Goal: Find contact information: Find contact information

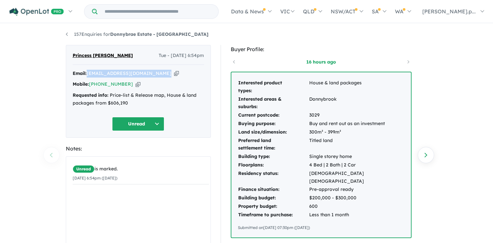
drag, startPoint x: 160, startPoint y: 75, endPoint x: 87, endPoint y: 74, distance: 72.3
click at [87, 74] on div "Email: princessrebucas123@gmail.com Copied!" at bounding box center [138, 74] width 131 height 8
copy a%20Donnybrae%20Estate%20-%20Donnybrook"] "princessrebucas123@gmail.com"
drag, startPoint x: 125, startPoint y: 84, endPoint x: 99, endPoint y: 85, distance: 26.1
click at [99, 85] on div "Mobile: +61 408 191 143 Copied!" at bounding box center [138, 84] width 131 height 8
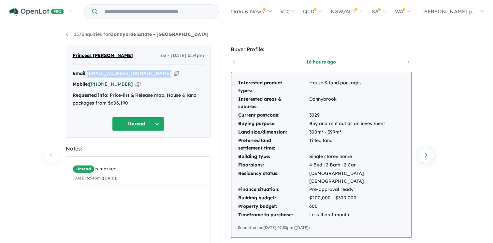
copy link "408 191 143"
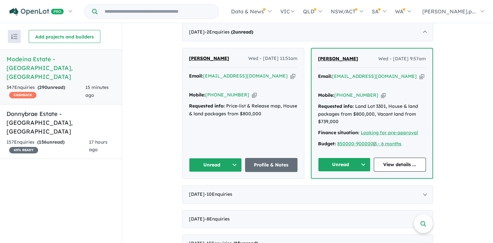
scroll to position [264, 0]
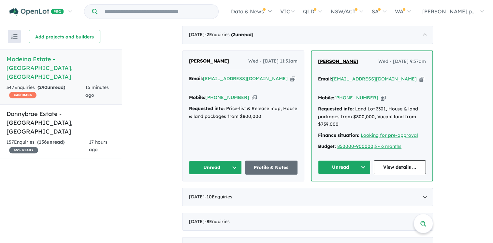
click at [339, 164] on button "Unread" at bounding box center [344, 167] width 52 height 14
click at [337, 192] on button "Assigned" at bounding box center [346, 197] width 57 height 15
drag, startPoint x: 370, startPoint y: 93, endPoint x: 344, endPoint y: 94, distance: 26.1
click at [344, 94] on div "Mobile: [PHONE_NUMBER] Copied!" at bounding box center [372, 98] width 108 height 8
copy link "433 885 842"
